Goal: Book appointment/travel/reservation

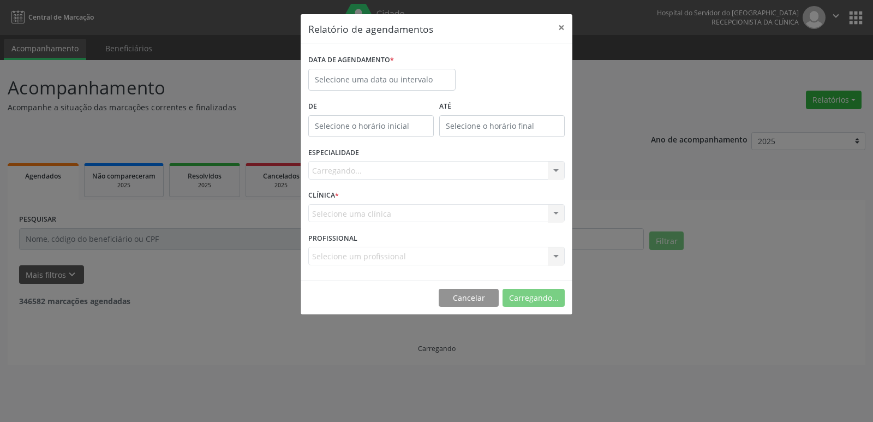
select select "7"
click at [418, 77] on input "text" at bounding box center [381, 80] width 147 height 22
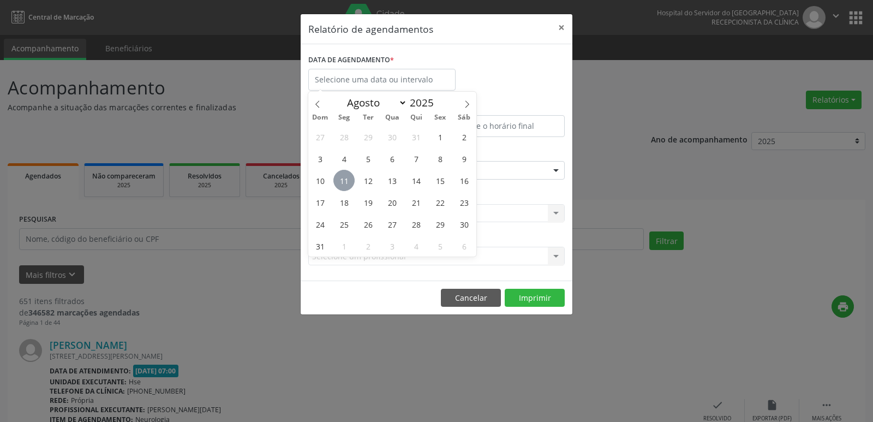
click at [346, 176] on span "11" at bounding box center [343, 180] width 21 height 21
type input "[DATE]"
click at [346, 176] on span "11" at bounding box center [343, 180] width 21 height 21
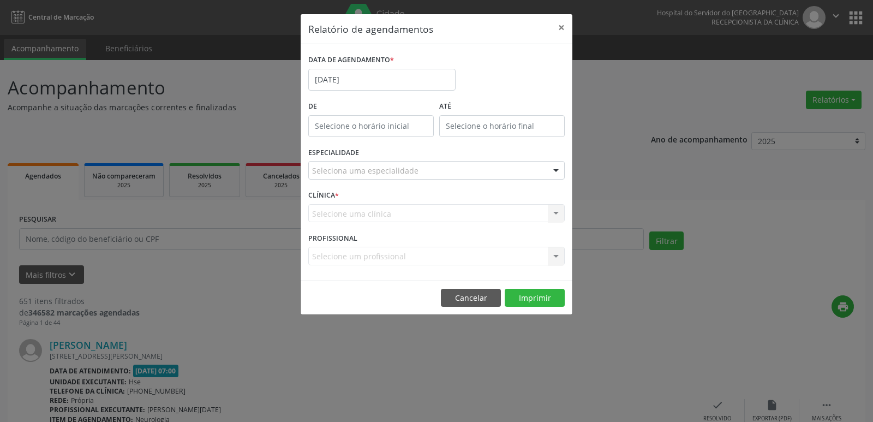
click at [357, 163] on div "Seleciona uma especialidade" at bounding box center [436, 170] width 256 height 19
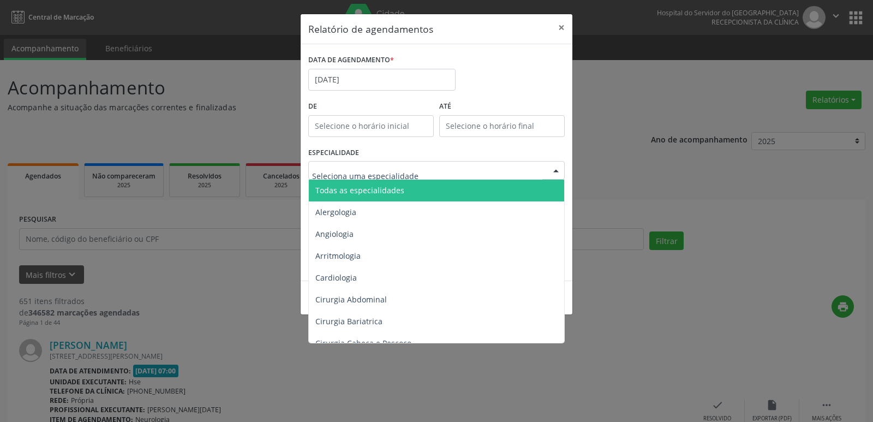
click at [359, 170] on input "text" at bounding box center [427, 176] width 230 height 22
click at [366, 184] on span "Todas as especialidades" at bounding box center [437, 190] width 257 height 22
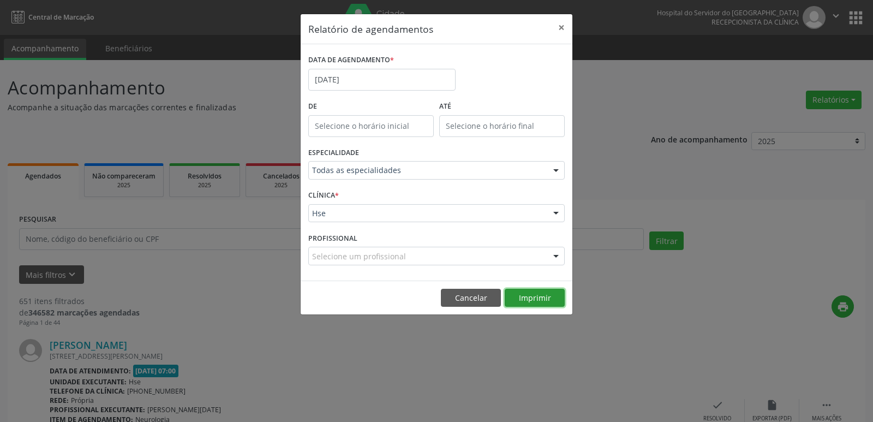
click at [537, 300] on button "Imprimir" at bounding box center [534, 297] width 60 height 19
